Goal: Task Accomplishment & Management: Manage account settings

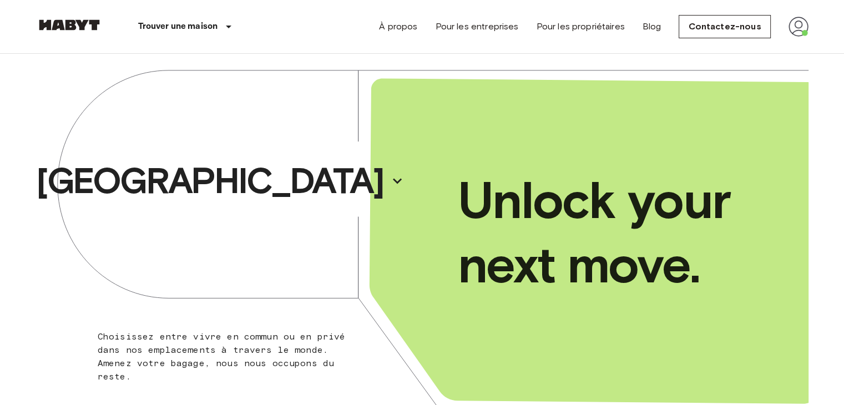
click at [794, 28] on img at bounding box center [798, 27] width 20 height 20
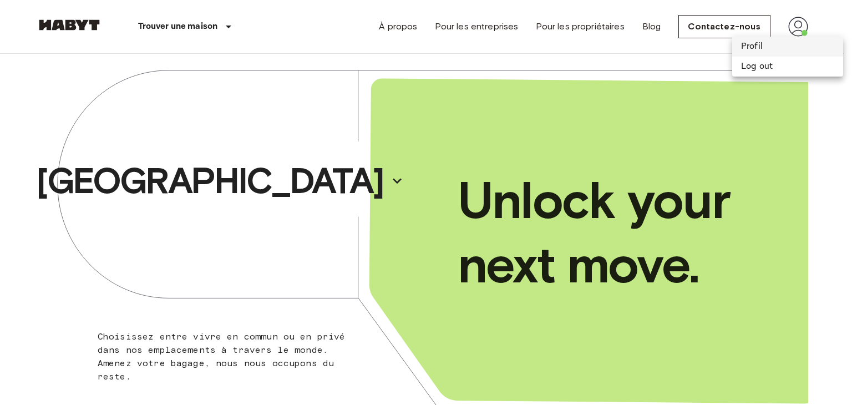
click at [779, 43] on li "Profil" at bounding box center [787, 47] width 111 height 20
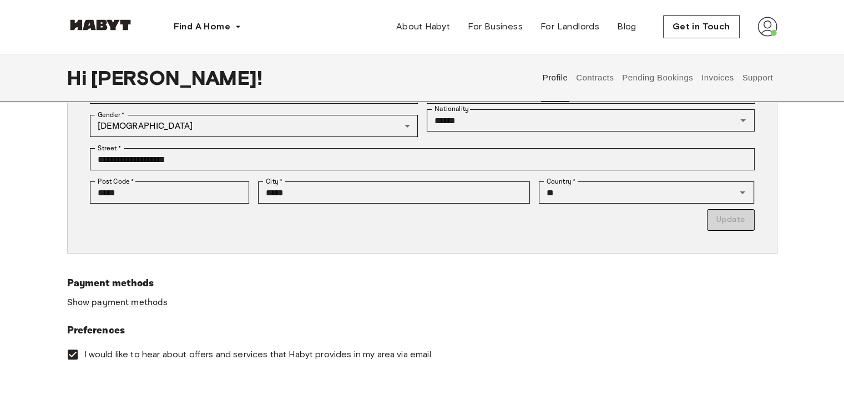
scroll to position [131, 0]
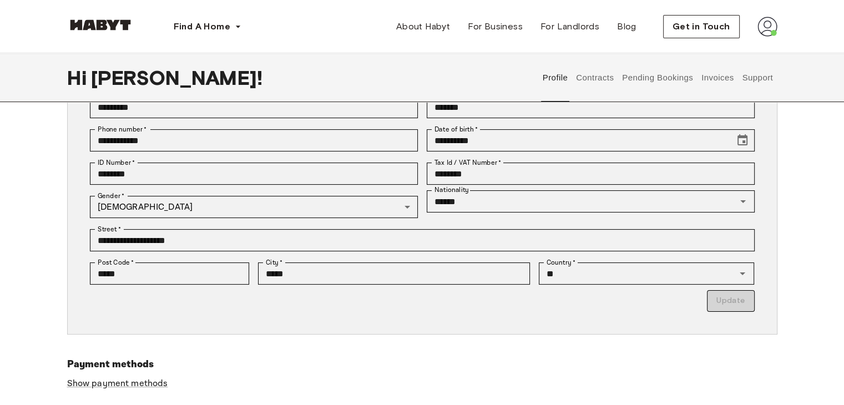
click at [607, 76] on button "Contracts" at bounding box center [595, 77] width 40 height 49
